Goal: Complete application form: Complete application form

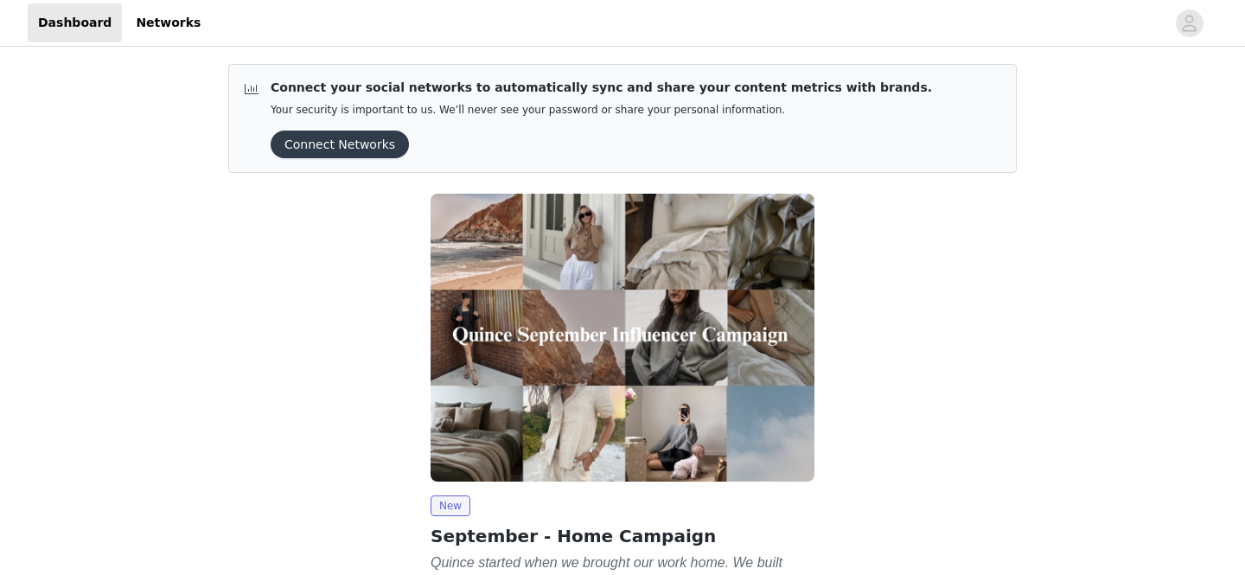
scroll to position [183, 0]
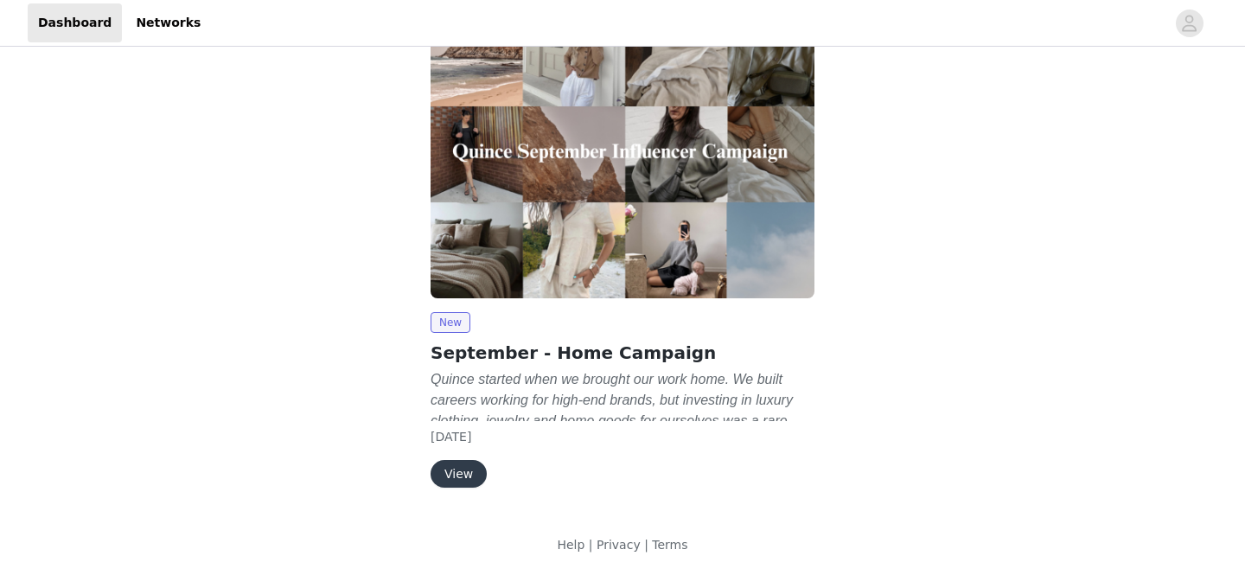
click at [469, 470] on button "View" at bounding box center [458, 474] width 56 height 28
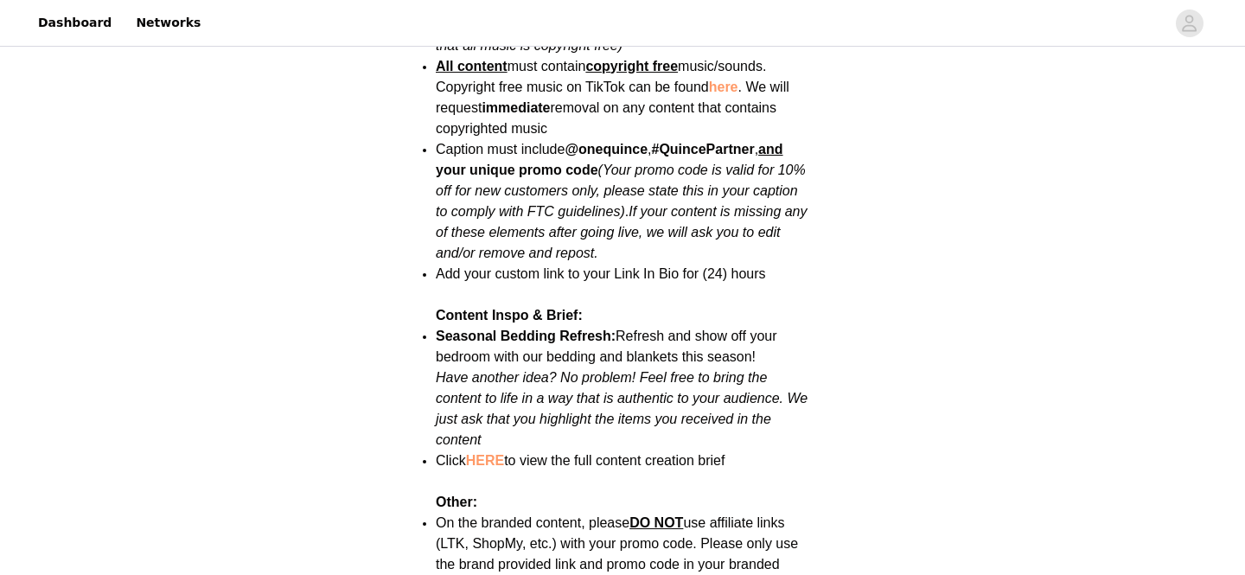
scroll to position [2312, 0]
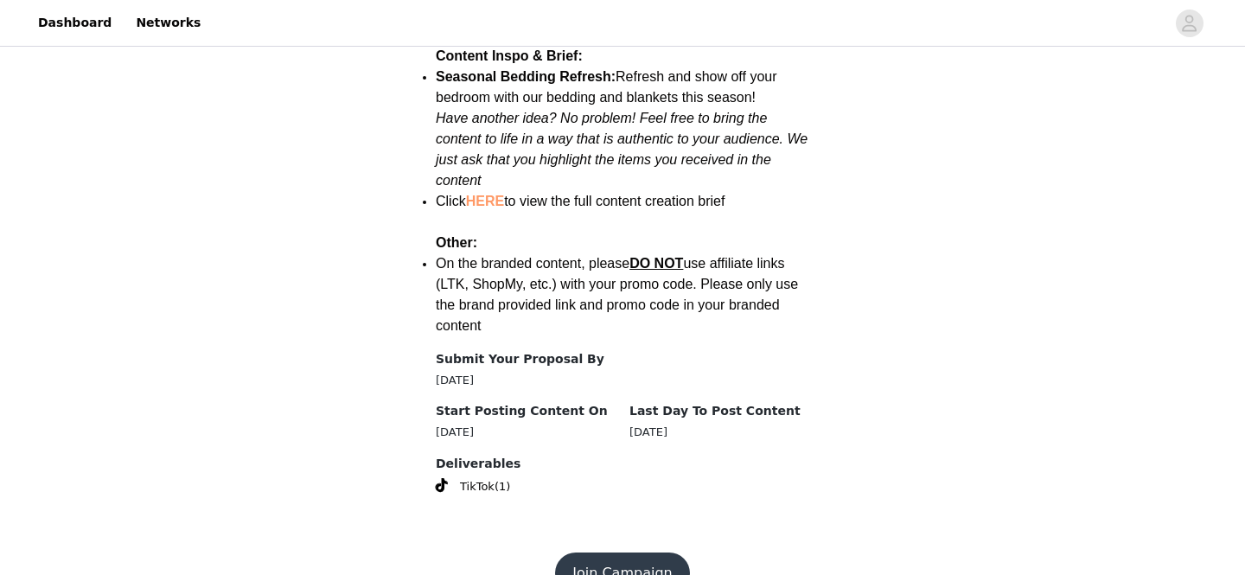
click at [608, 552] on button "Join Campaign" at bounding box center [622, 572] width 134 height 41
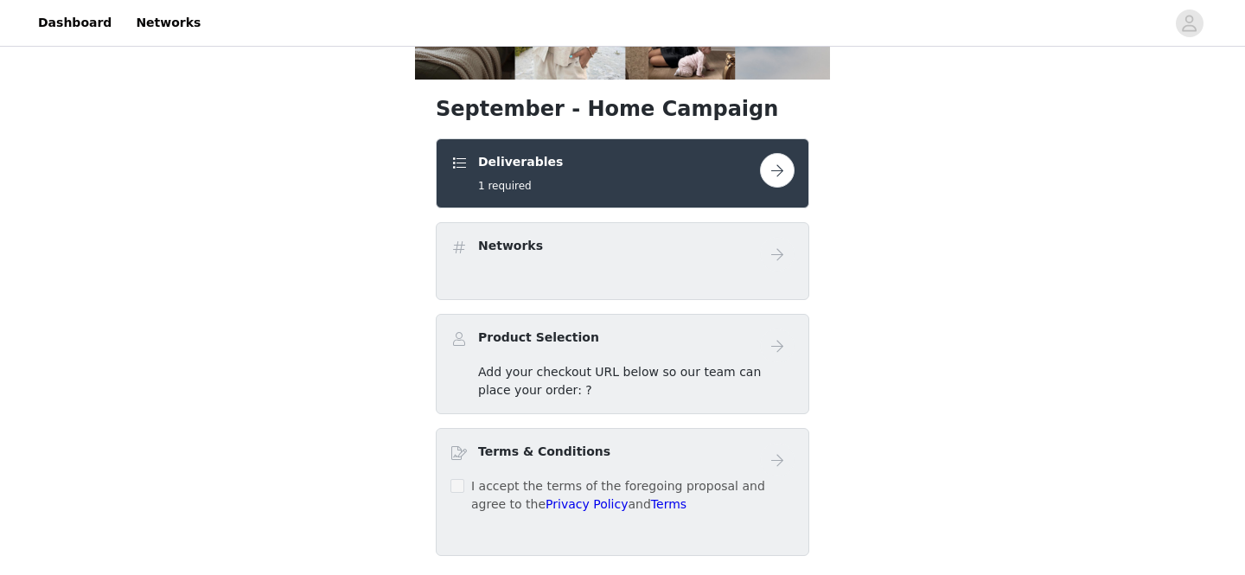
scroll to position [284, 0]
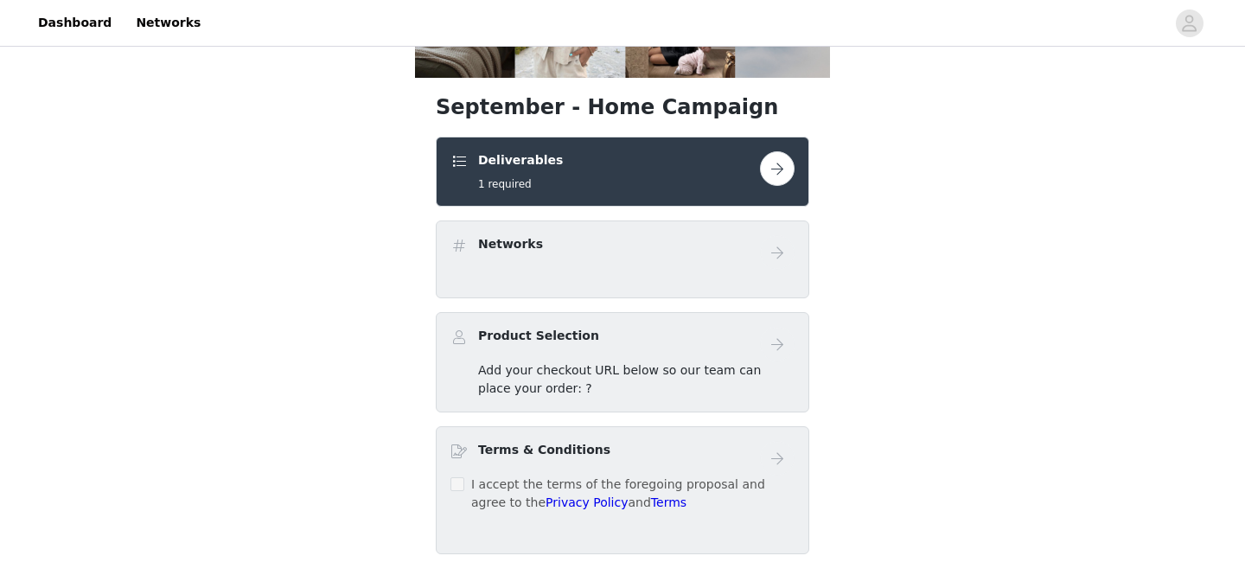
click at [773, 174] on button "button" at bounding box center [777, 168] width 35 height 35
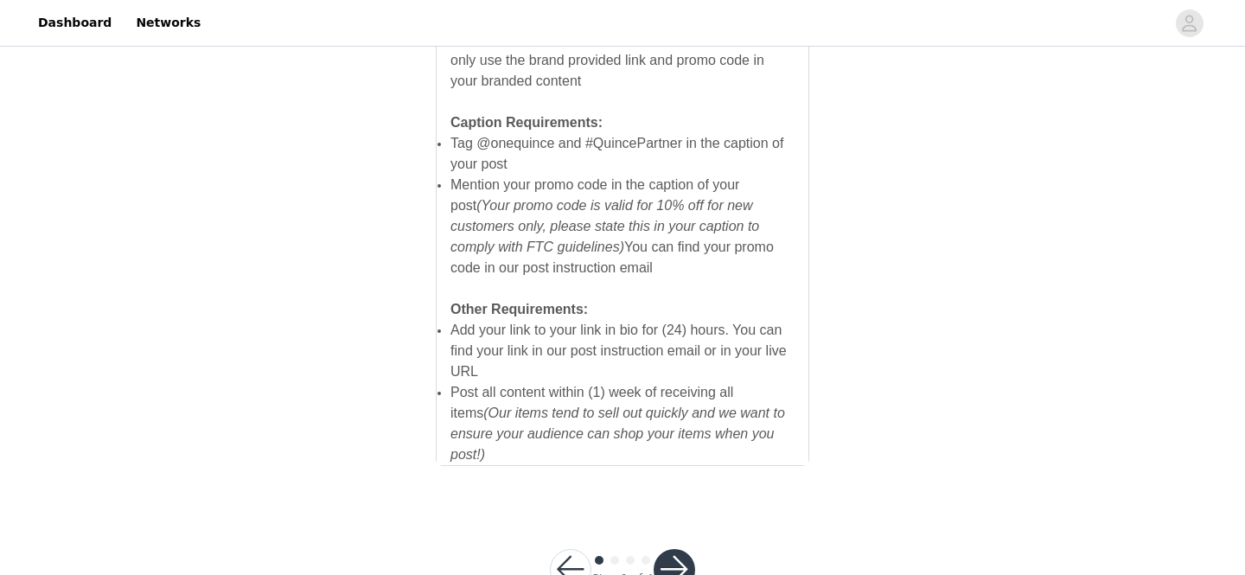
scroll to position [1253, 0]
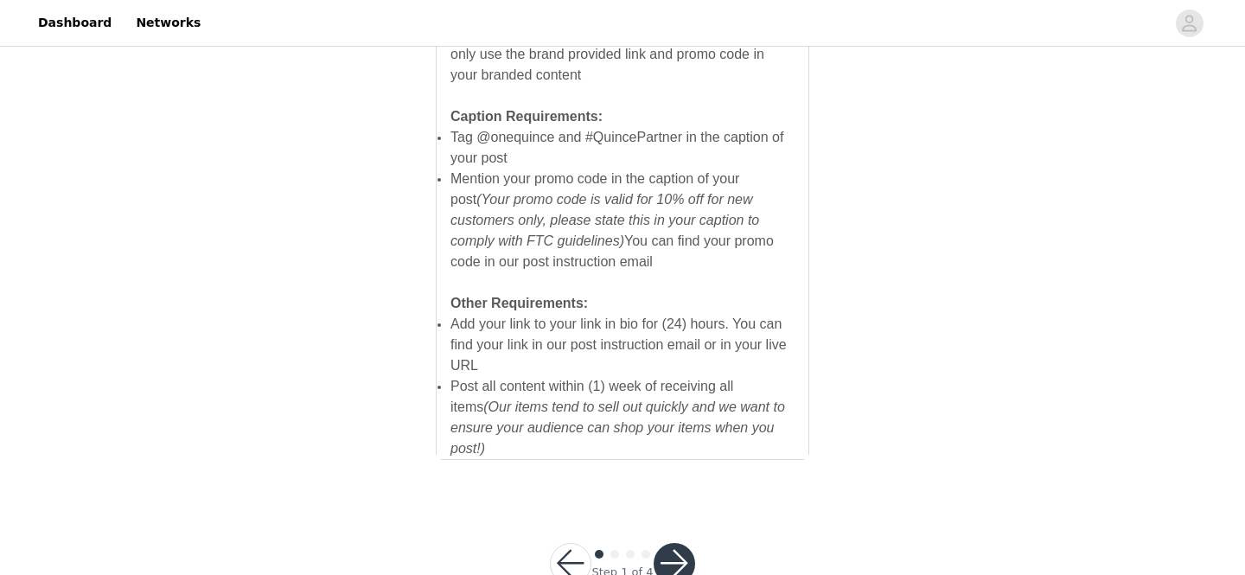
click at [665, 552] on button "button" at bounding box center [674, 563] width 41 height 41
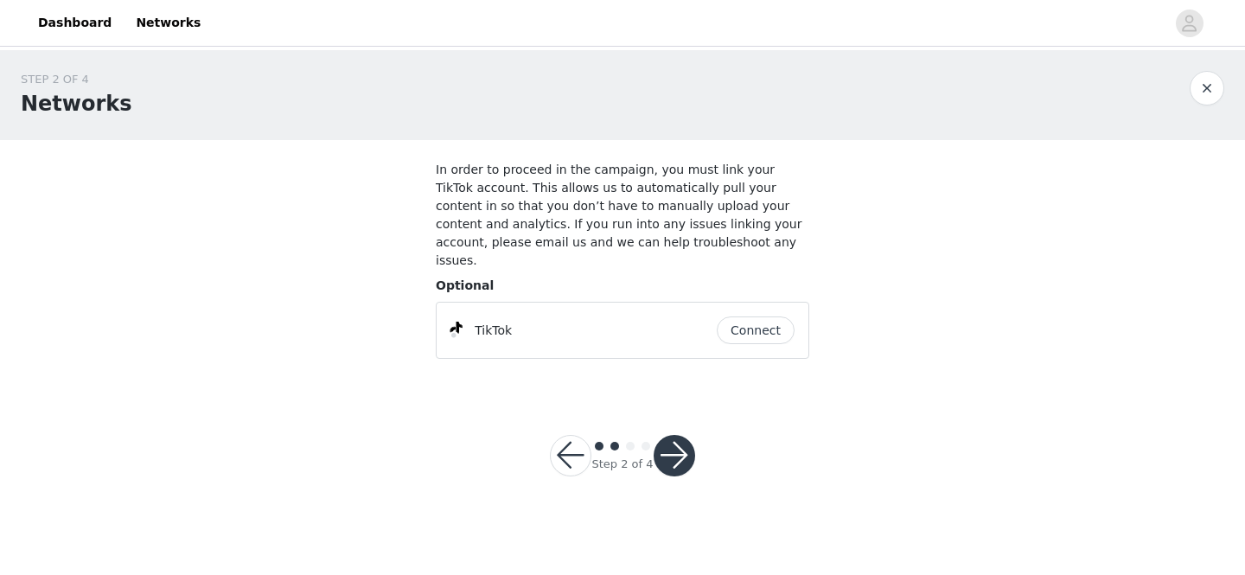
click at [760, 316] on button "Connect" at bounding box center [756, 330] width 78 height 28
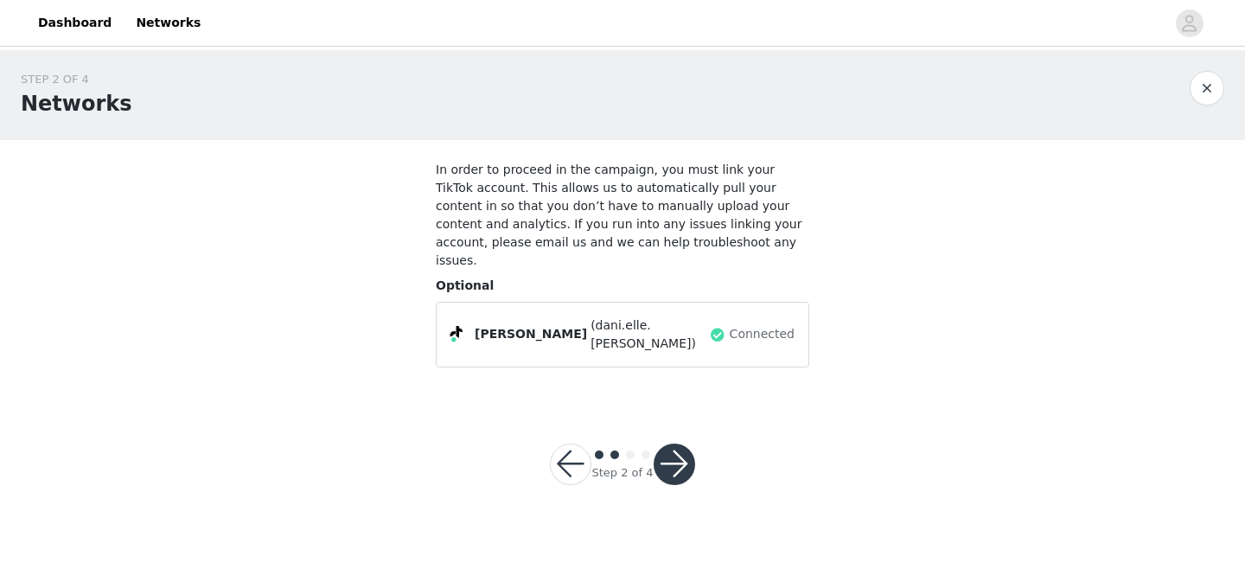
click at [675, 448] on button "button" at bounding box center [674, 463] width 41 height 41
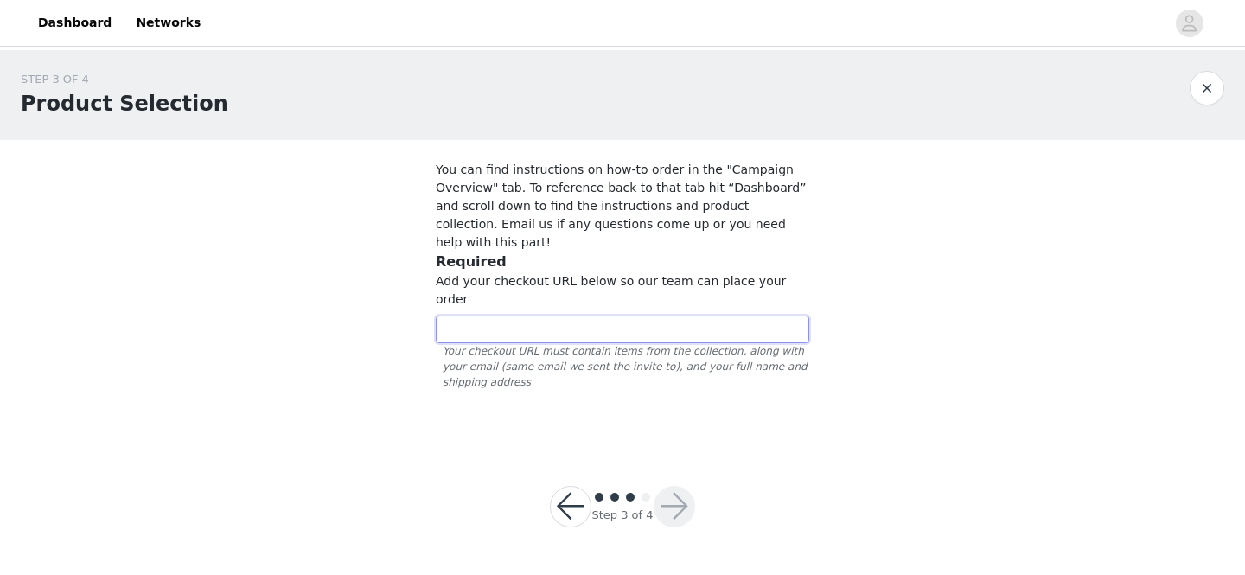
click at [508, 316] on input "text" at bounding box center [622, 330] width 373 height 28
paste input "https://www.quince.com/checkout?checkoutId=180a6a5c-ce54-4f65-ae43-3a97034e359a…"
type input "https://www.quince.com/checkout?checkoutId=180a6a5c-ce54-4f65-ae43-3a97034e359a…"
click at [675, 486] on button "button" at bounding box center [674, 506] width 41 height 41
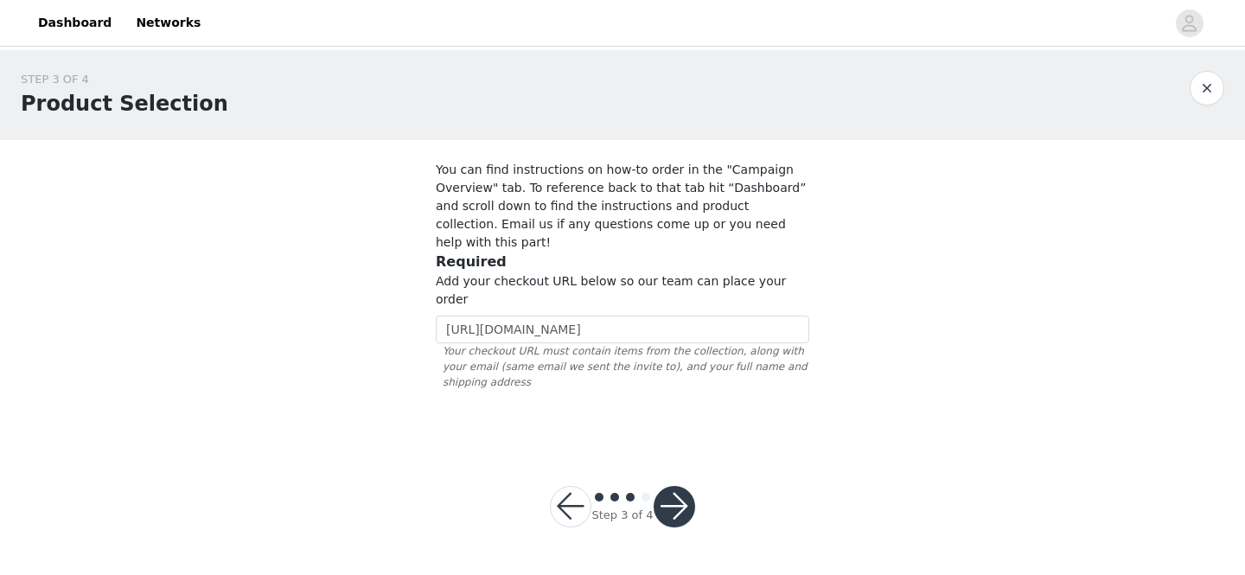
scroll to position [0, 0]
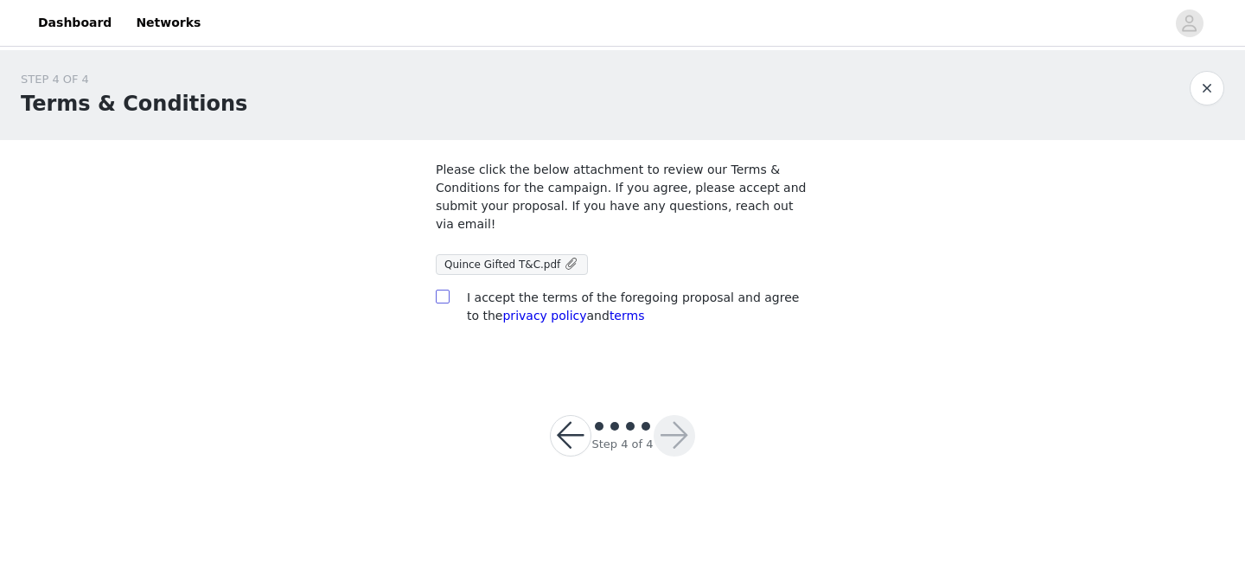
click at [444, 298] on input "checkbox" at bounding box center [442, 296] width 12 height 12
checkbox input "true"
click at [680, 438] on button "button" at bounding box center [674, 435] width 41 height 41
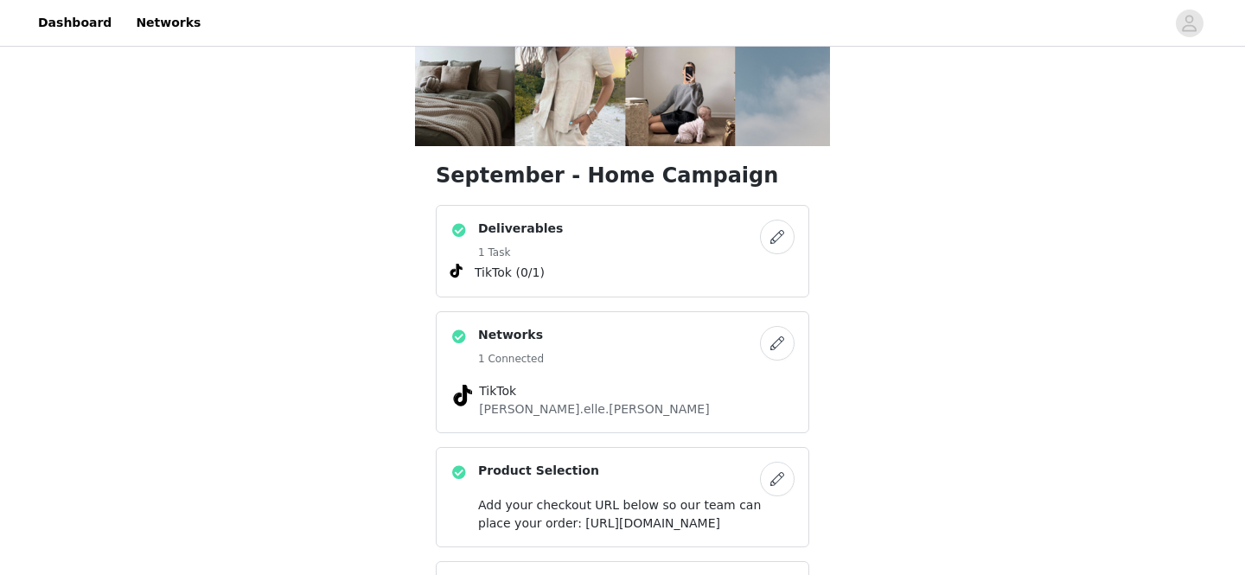
scroll to position [530, 0]
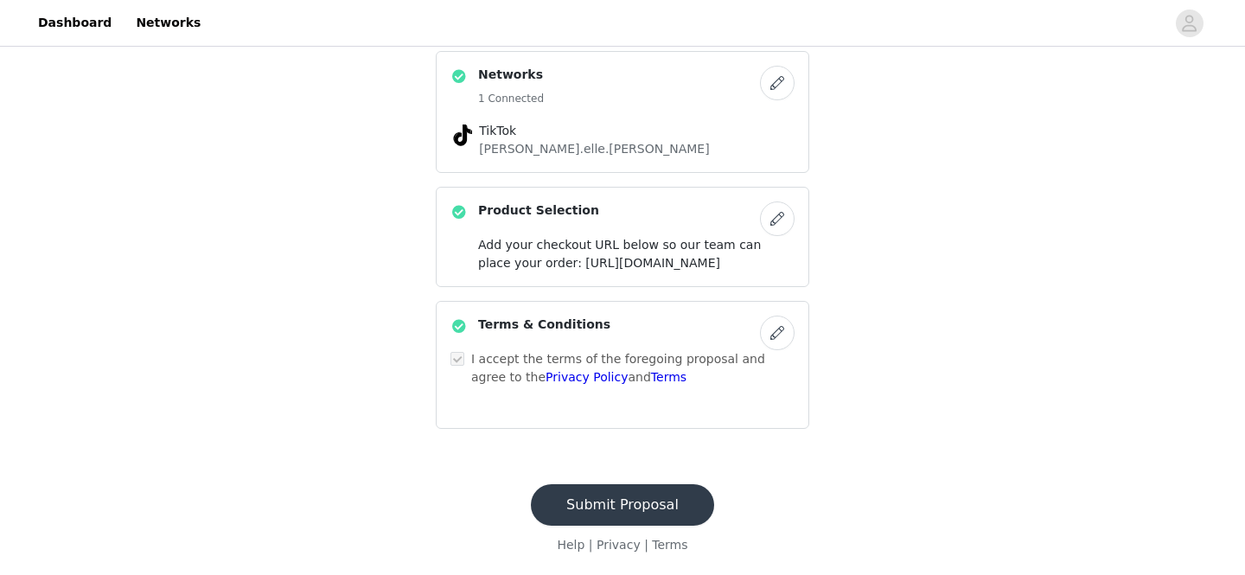
click at [601, 509] on button "Submit Proposal" at bounding box center [622, 504] width 183 height 41
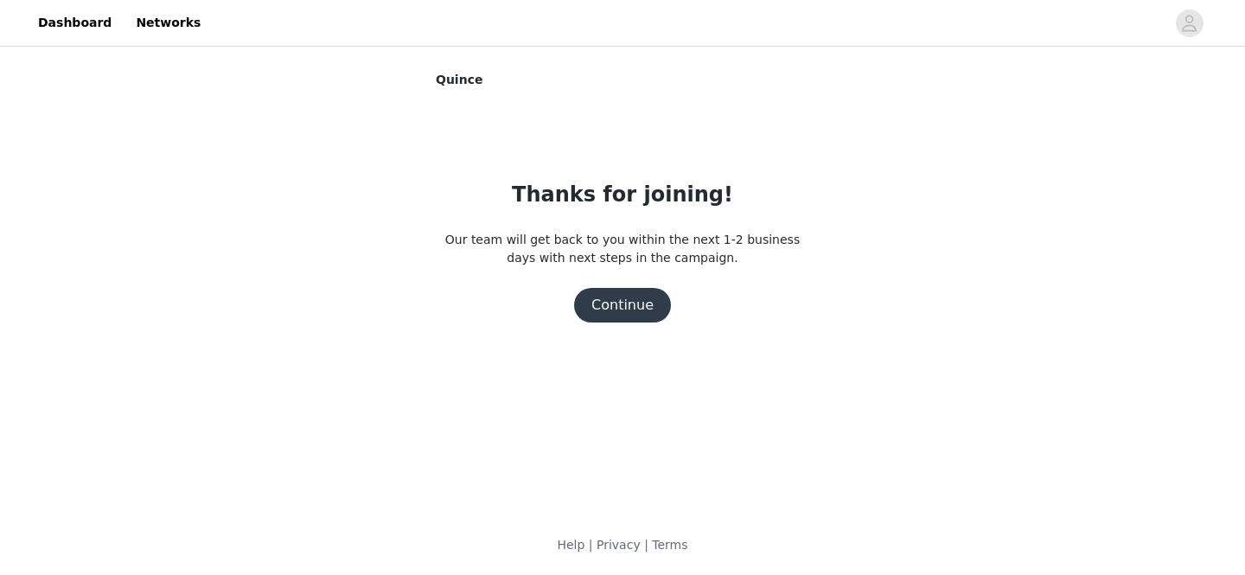
scroll to position [0, 0]
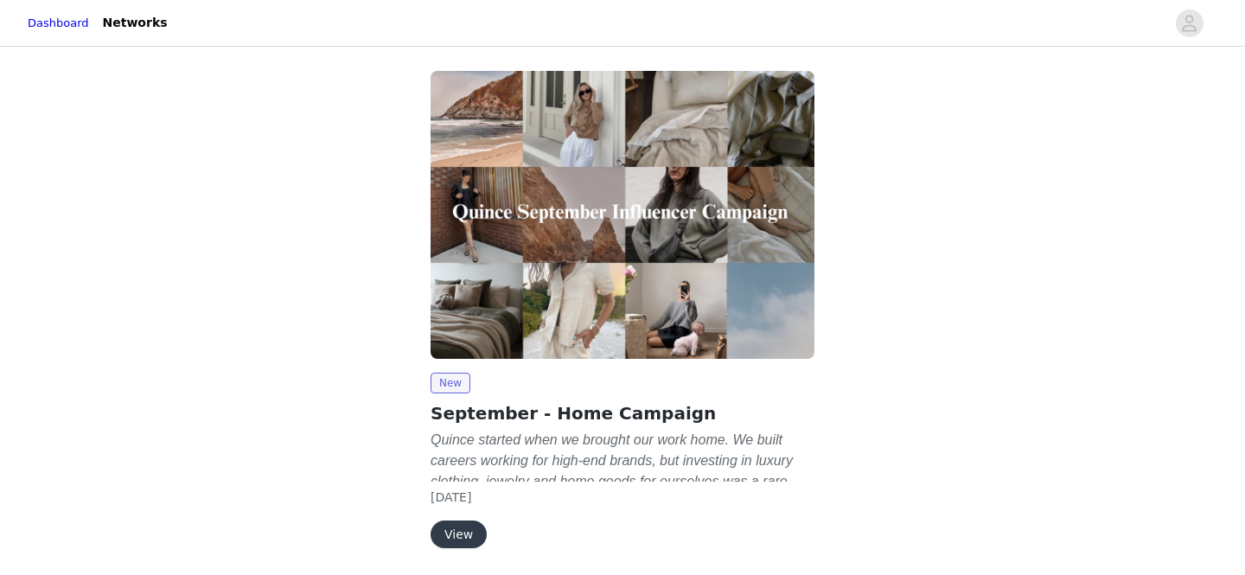
scroll to position [61, 0]
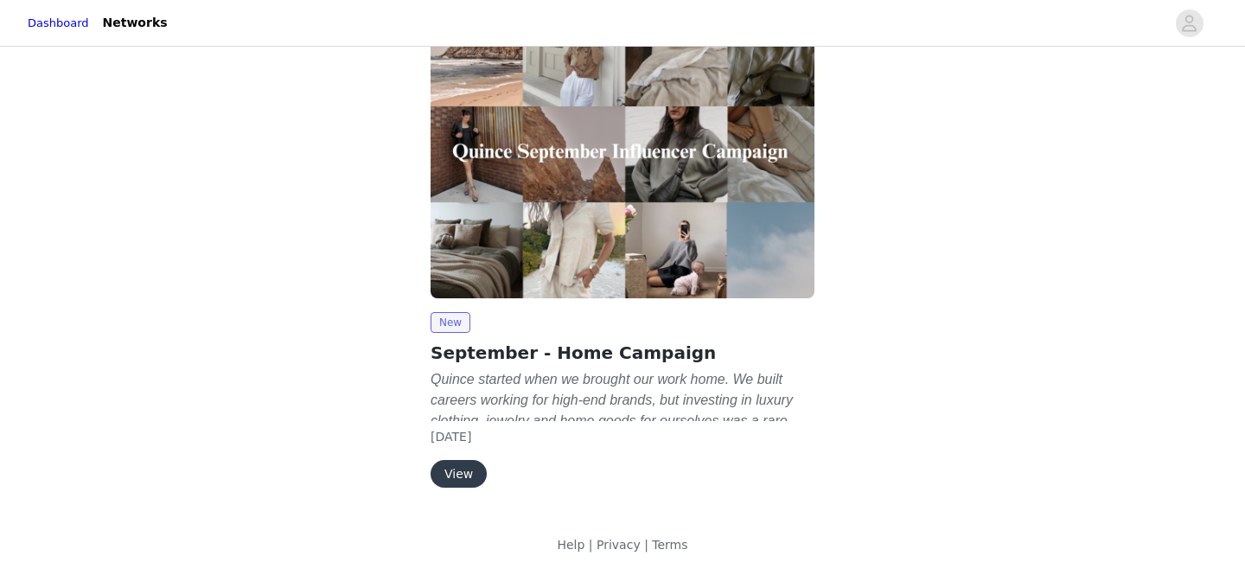
click at [462, 474] on button "View" at bounding box center [458, 474] width 56 height 28
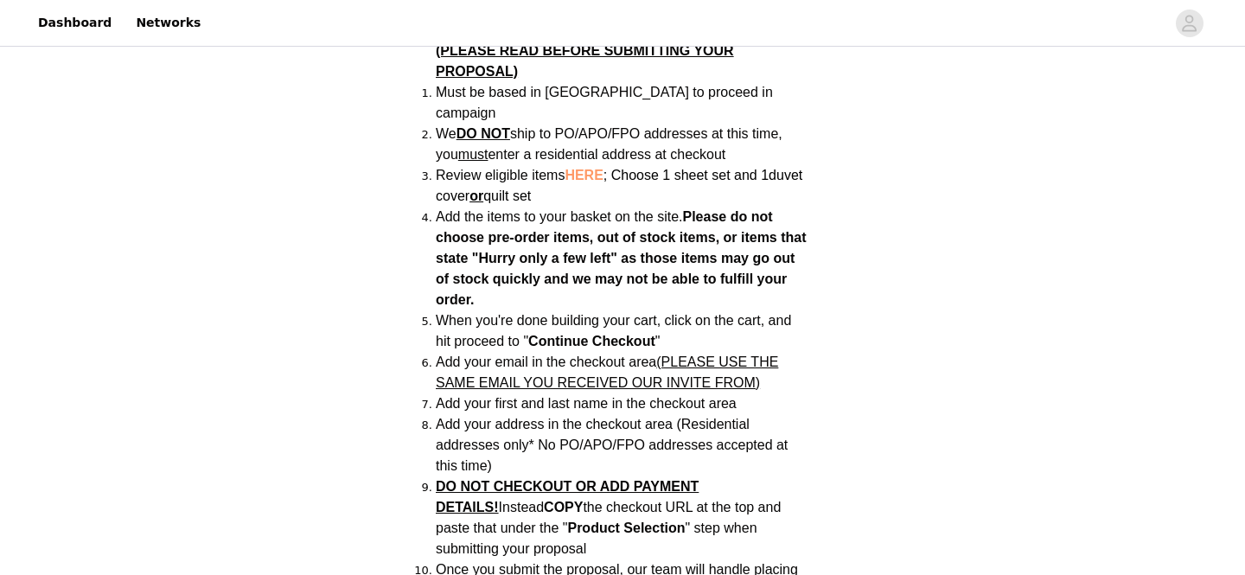
scroll to position [1264, 0]
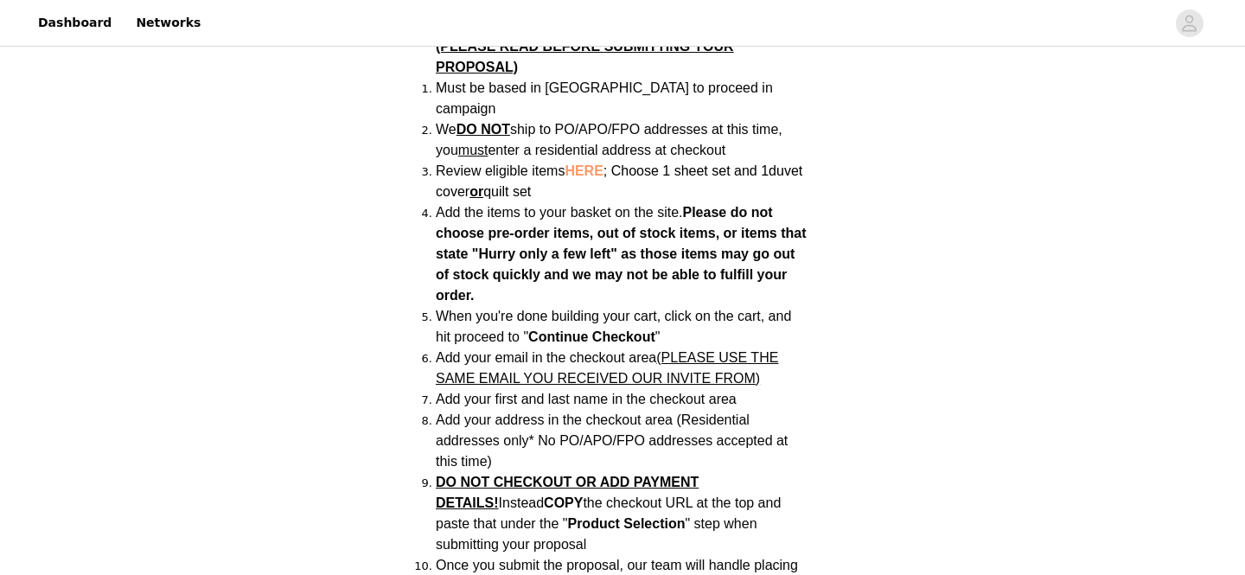
click at [589, 163] on span "HERE" at bounding box center [583, 170] width 38 height 15
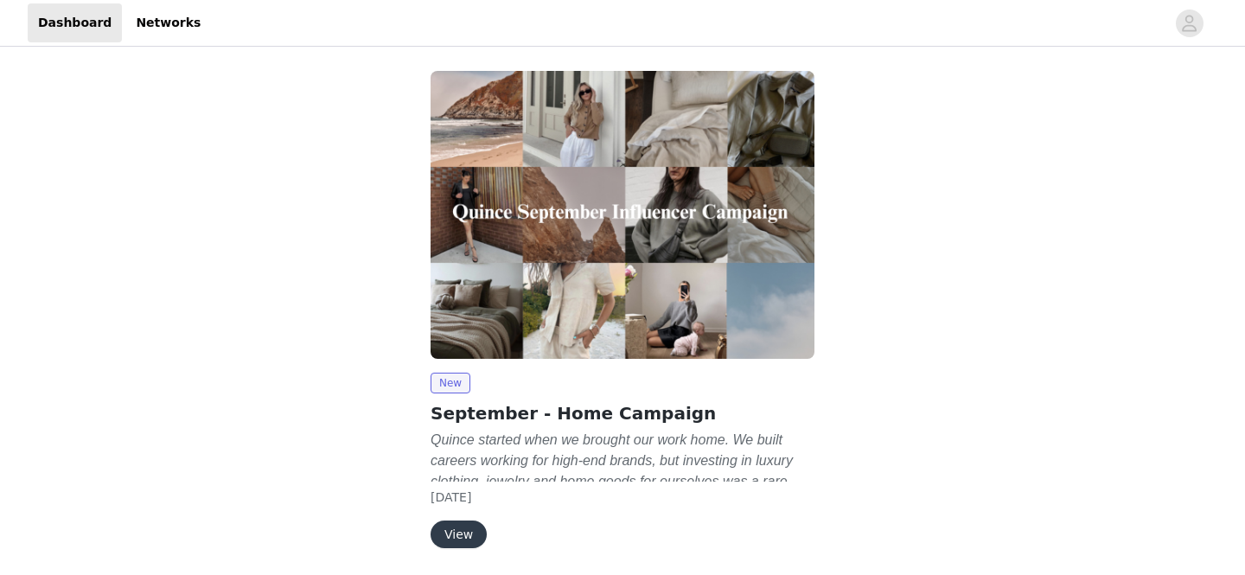
click at [445, 527] on button "View" at bounding box center [458, 534] width 56 height 28
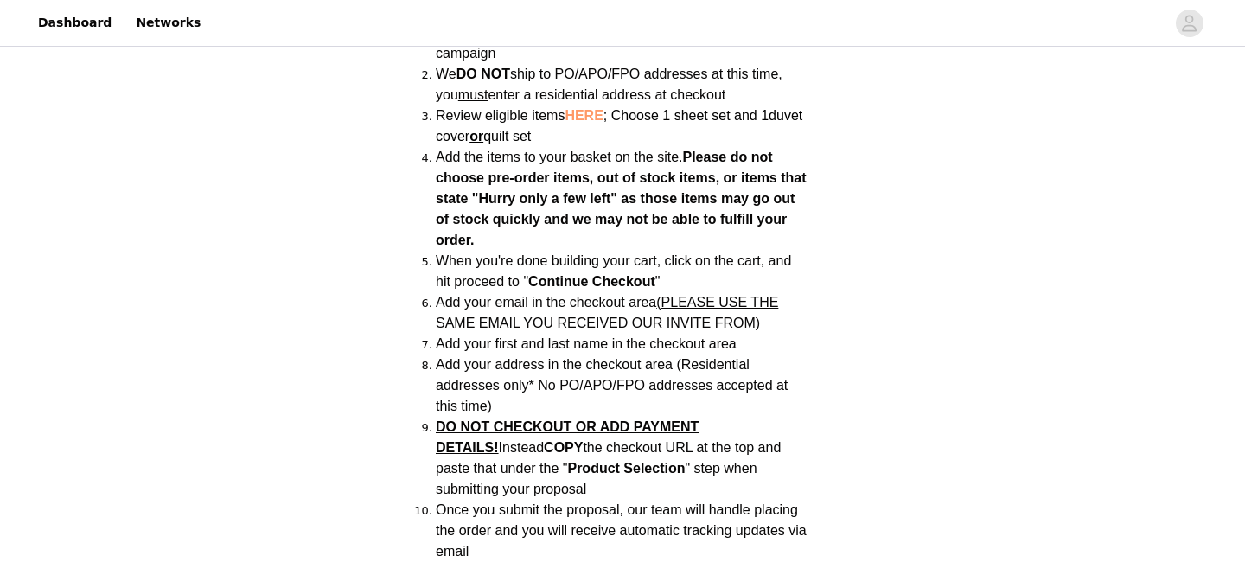
scroll to position [1323, 0]
